Goal: Task Accomplishment & Management: Complete application form

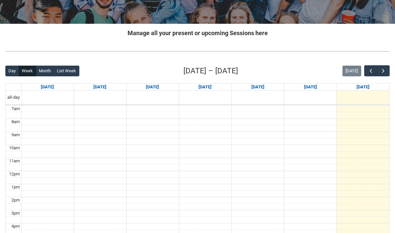
scroll to position [110, 0]
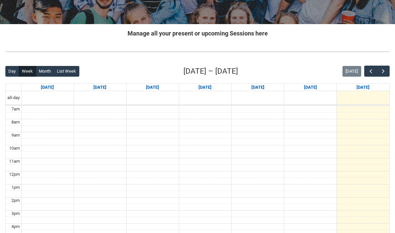
click at [379, 67] on button "button" at bounding box center [383, 71] width 13 height 11
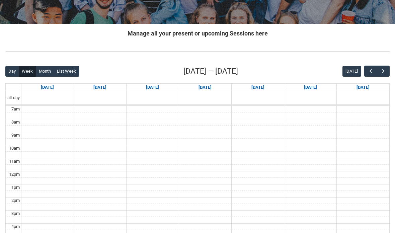
click at [380, 68] on span "button" at bounding box center [383, 71] width 7 height 7
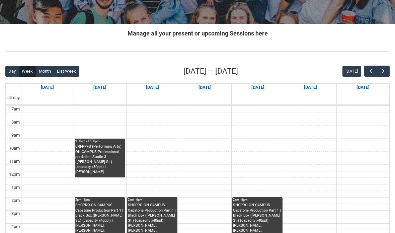
click at [379, 69] on button "button" at bounding box center [383, 71] width 13 height 11
click at [352, 69] on button "[DATE]" at bounding box center [351, 71] width 19 height 11
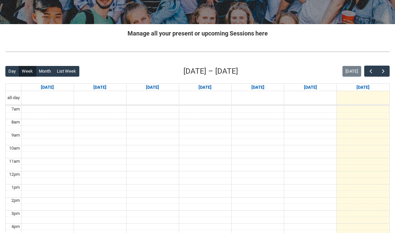
click at [370, 74] on span "button" at bounding box center [370, 71] width 7 height 7
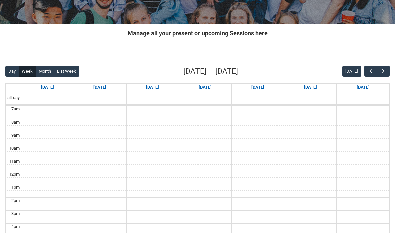
click at [382, 68] on span "button" at bounding box center [383, 71] width 7 height 7
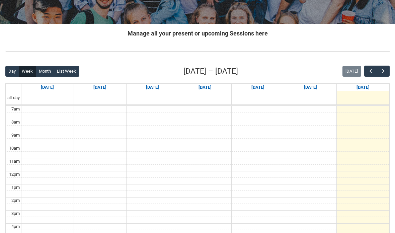
click at [383, 70] on span "button" at bounding box center [383, 71] width 7 height 7
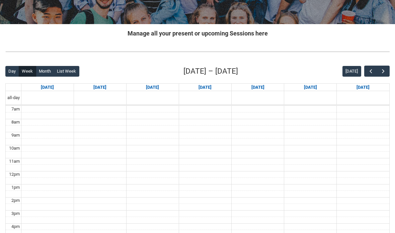
click at [383, 70] on span "button" at bounding box center [383, 71] width 7 height 7
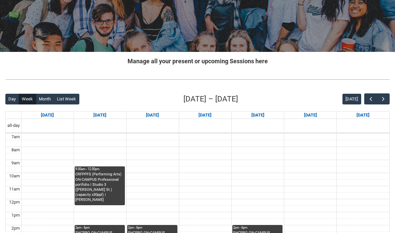
scroll to position [0, 0]
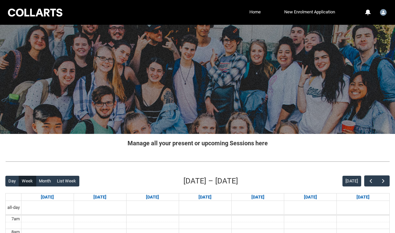
click at [265, 10] on li "New Enrolment Application" at bounding box center [299, 12] width 74 height 10
click at [251, 11] on link "Home" at bounding box center [254, 12] width 15 height 10
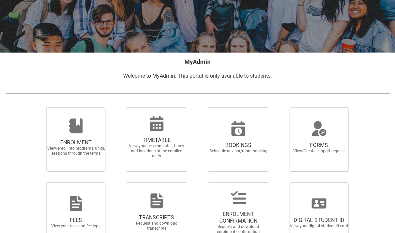
scroll to position [83, 0]
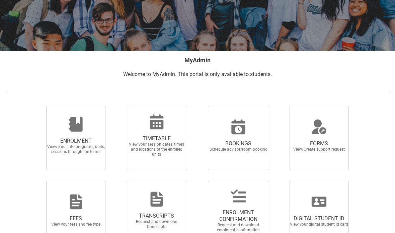
click at [335, 136] on span "FORMS View/Create support request" at bounding box center [319, 146] width 64 height 22
click at [282, 106] on input "FORMS View/Create support request" at bounding box center [282, 105] width 0 height 0
radio input "true"
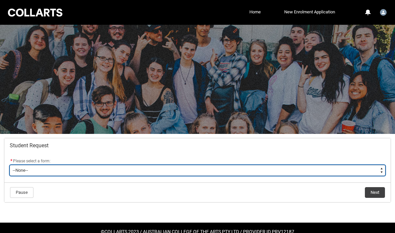
click at [83, 173] on select "--None-- Academic Transcript Application to Appeal Assignment Extension Change …" at bounding box center [197, 170] width 375 height 11
click at [148, 175] on select "--None-- Academic Transcript Application to Appeal Assignment Extension Change …" at bounding box center [197, 170] width 375 height 11
type lightning-select "Academic_Transcript_Choice"
select select "Academic_Transcript_Choice"
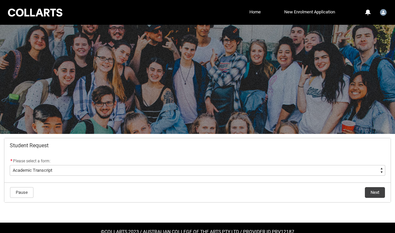
click at [376, 194] on button "Next" at bounding box center [374, 192] width 20 height 11
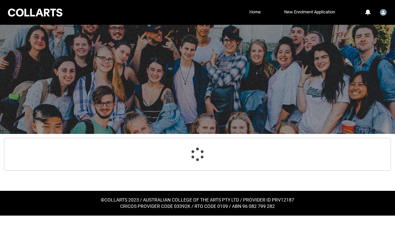
scroll to position [71, 0]
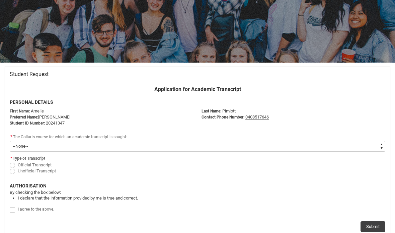
click at [371, 142] on select "--None-- Bachelor of Performing Arts (Acting)" at bounding box center [197, 146] width 375 height 11
type lightning-select "recordPicklist_ProgramEnrollment_Transcript.a0jOZ000003EbpBYAS"
select select "recordPicklist_ProgramEnrollment_Transcript.a0jOZ000003EbpBYAS"
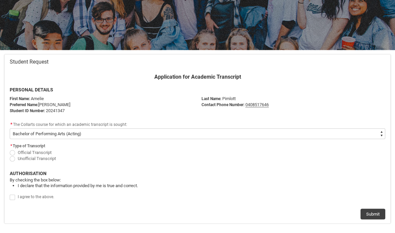
scroll to position [90, 0]
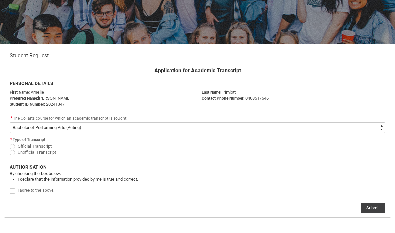
click at [17, 143] on label "Official Transcript" at bounding box center [32, 145] width 44 height 5
click at [10, 143] on input "Official Transcript" at bounding box center [9, 142] width 0 height 0
radio input "true"
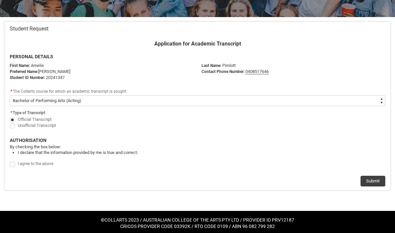
click at [13, 155] on flowruntime-screen-field "AUTHORISATION﻿ By checking the box below: I declare that the information provid…" at bounding box center [197, 145] width 383 height 28
click at [9, 174] on flowruntime-screen-field "Submit" at bounding box center [197, 178] width 383 height 16
click at [14, 162] on span "Redu_Student_Request flow" at bounding box center [12, 164] width 5 height 5
click at [10, 161] on input "Redu_Student_Request flow" at bounding box center [9, 161] width 0 height 0
type lightning-input "true"
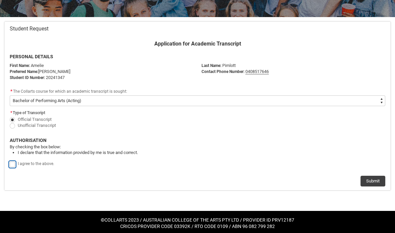
checkbox input "true"
click at [378, 177] on button "Submit" at bounding box center [372, 181] width 25 height 11
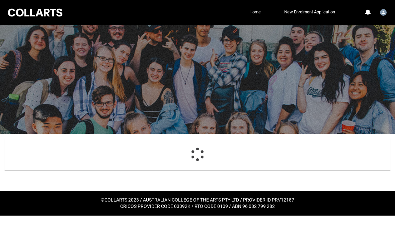
scroll to position [0, 0]
